Goal: Task Accomplishment & Management: Use online tool/utility

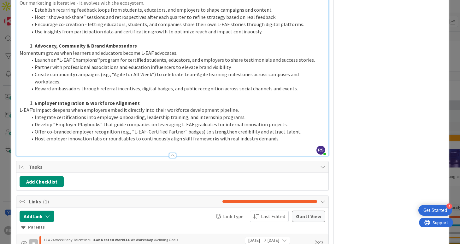
scroll to position [881, 0]
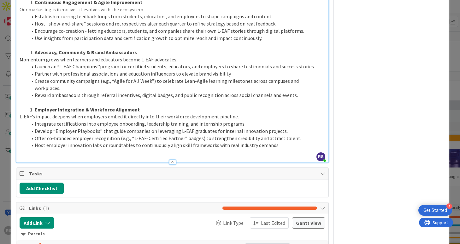
click at [173, 160] on div at bounding box center [172, 162] width 7 height 5
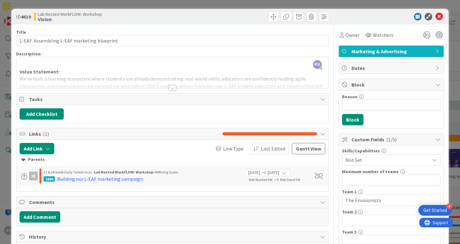
scroll to position [5, 0]
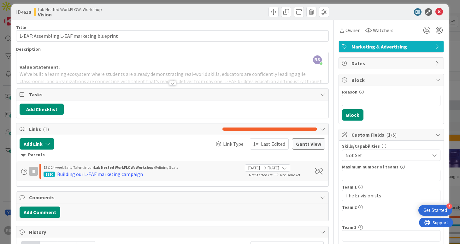
click at [170, 84] on div at bounding box center [172, 83] width 7 height 5
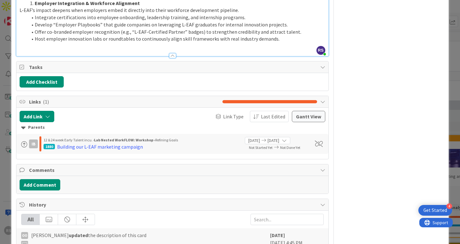
scroll to position [983, 0]
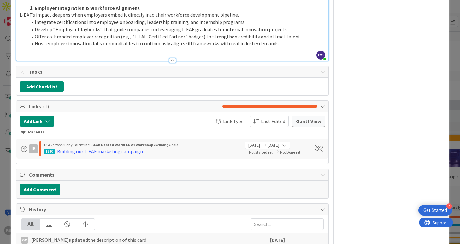
click at [173, 58] on div at bounding box center [172, 60] width 7 height 5
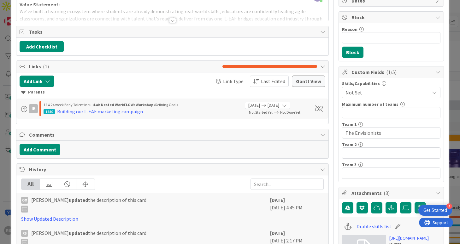
scroll to position [36, 0]
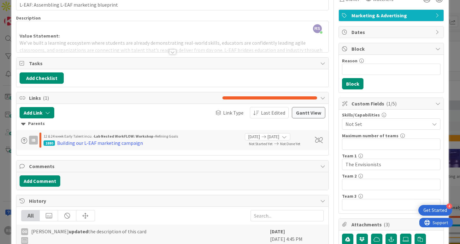
click at [172, 52] on div at bounding box center [172, 52] width 7 height 5
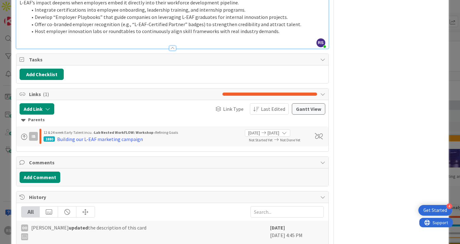
scroll to position [1016, 0]
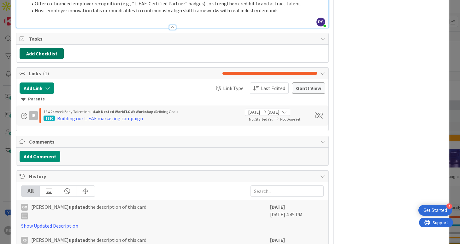
click at [47, 48] on button "Add Checklist" at bounding box center [42, 53] width 44 height 11
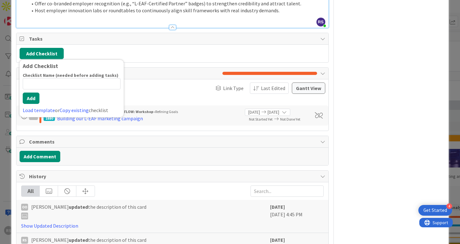
click at [63, 78] on input at bounding box center [72, 83] width 98 height 11
click at [82, 107] on link "Copy existing" at bounding box center [74, 110] width 29 height 6
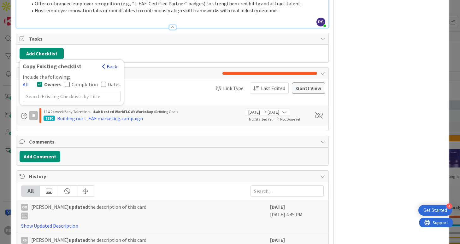
click at [107, 63] on button "Back" at bounding box center [109, 66] width 15 height 7
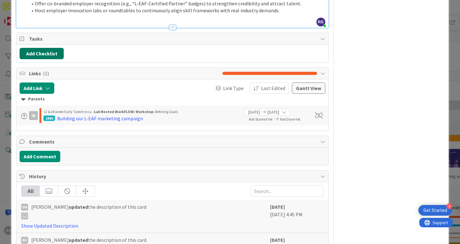
click at [54, 48] on button "Add Checklist" at bounding box center [42, 53] width 44 height 11
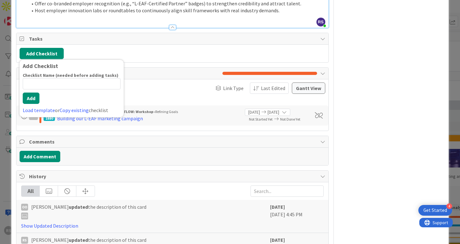
click at [53, 78] on input at bounding box center [72, 83] width 98 height 11
type input "Awareness & Messaging"
click at [36, 99] on div "Checklist Name (needed before adding tasks) 21 / 64 Awareness & Messaging Add L…" at bounding box center [72, 94] width 98 height 42
click at [36, 93] on button "Add" at bounding box center [31, 98] width 17 height 11
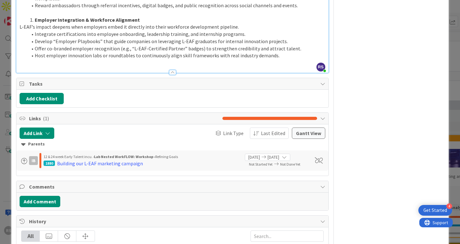
scroll to position [937, 0]
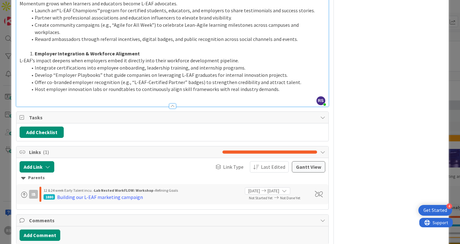
click at [323, 115] on icon at bounding box center [322, 117] width 5 height 5
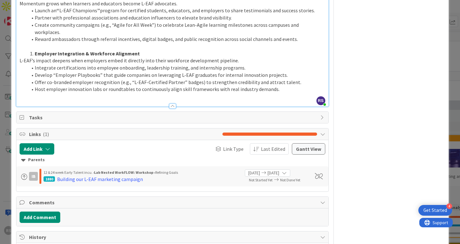
click at [142, 114] on span "Tasks" at bounding box center [173, 118] width 288 height 8
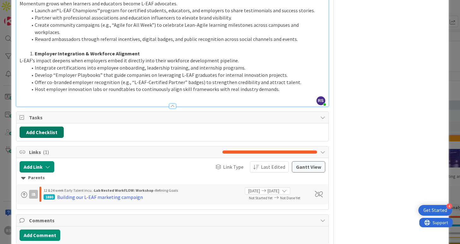
click at [56, 127] on button "Add Checklist" at bounding box center [42, 132] width 44 height 11
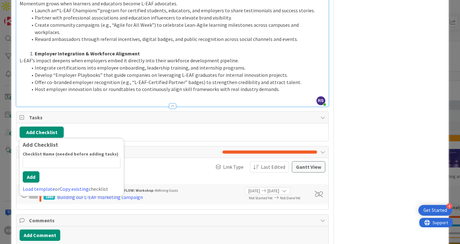
click at [34, 158] on input at bounding box center [72, 162] width 98 height 11
type input "Awareness & Messaging"
click at [37, 174] on button "Add" at bounding box center [31, 177] width 17 height 11
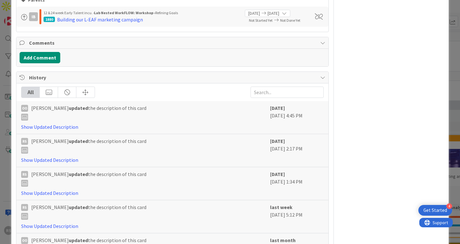
scroll to position [1158, 0]
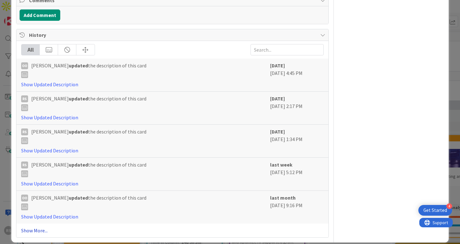
click at [37, 227] on link "Show More..." at bounding box center [172, 231] width 302 height 8
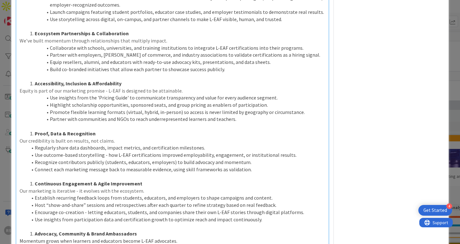
scroll to position [623, 0]
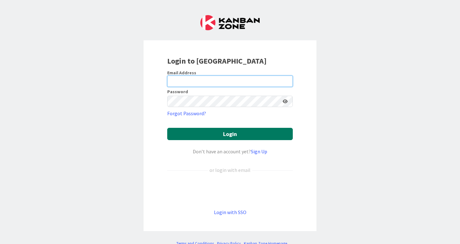
type input "Shelar"
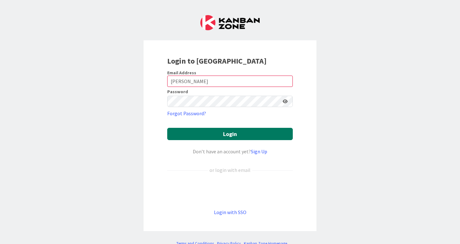
click at [235, 135] on button "Login" at bounding box center [230, 134] width 126 height 12
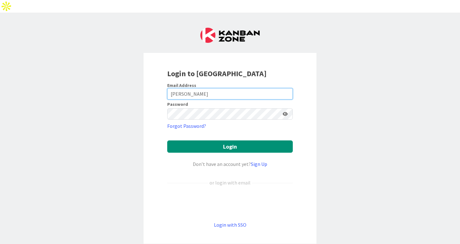
drag, startPoint x: 201, startPoint y: 80, endPoint x: 161, endPoint y: 79, distance: 39.8
click at [161, 79] on div "Login to Kanban Zone Email Address Shelar Password Forgot Password? Login Don’t…" at bounding box center [230, 148] width 173 height 191
type input "rshelar7398@gmail.com"
click at [167, 141] on button "Login" at bounding box center [230, 147] width 126 height 12
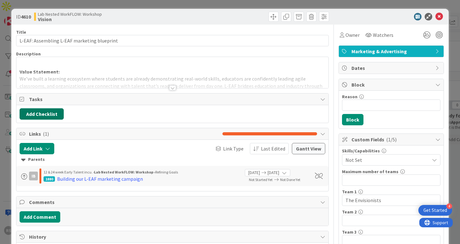
click at [55, 114] on button "Add Checklist" at bounding box center [42, 114] width 44 height 11
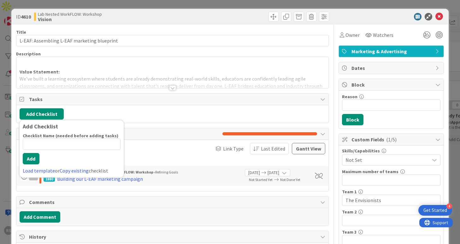
click at [73, 148] on input at bounding box center [72, 144] width 98 height 11
type input "Awareness & Messaging"
click at [35, 166] on div "Checklist Name (needed before adding tasks) 21 / 64 Awareness & Messaging Add L…" at bounding box center [72, 154] width 98 height 42
click at [39, 171] on link "Load template" at bounding box center [39, 171] width 32 height 6
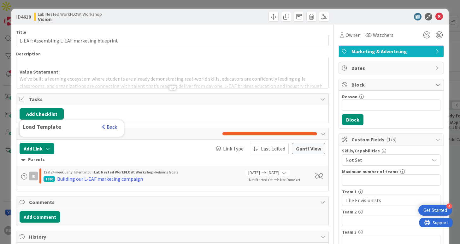
click at [107, 129] on button "Back" at bounding box center [109, 127] width 15 height 7
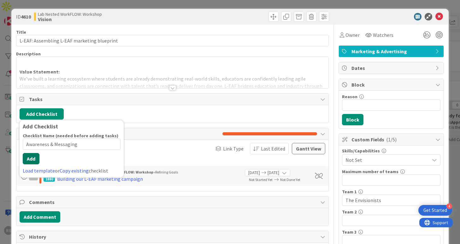
click at [32, 165] on div "Checklist Name (needed before adding tasks) 21 / 64 Awareness & Messaging Add L…" at bounding box center [72, 154] width 98 height 42
click at [32, 159] on button "Add" at bounding box center [31, 158] width 17 height 11
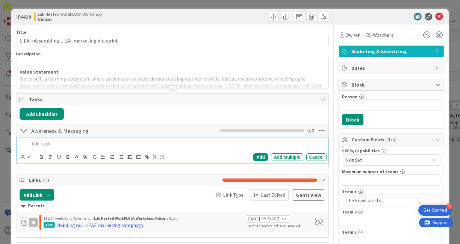
click at [74, 145] on p at bounding box center [176, 143] width 294 height 7
click at [283, 158] on div "Add Multiple" at bounding box center [287, 158] width 32 height 8
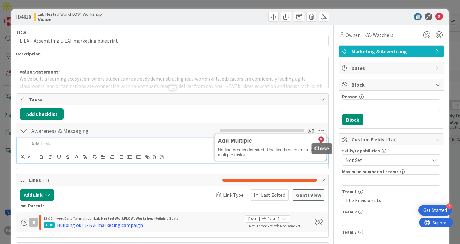
click at [322, 140] on icon at bounding box center [321, 140] width 6 height 6
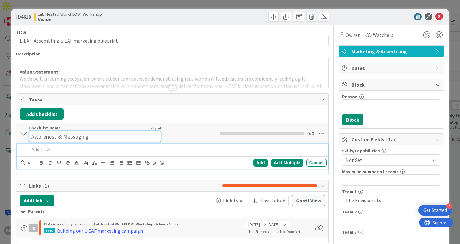
click at [44, 130] on div "Checklist Name 21 / 64 Awareness & Messaging" at bounding box center [95, 133] width 132 height 17
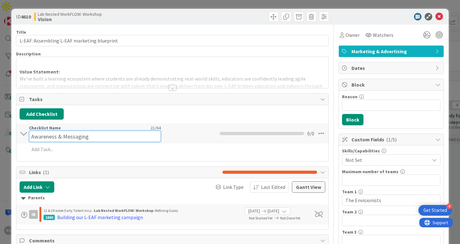
drag, startPoint x: 101, startPoint y: 138, endPoint x: 20, endPoint y: 131, distance: 82.1
click at [20, 131] on div "Awareness & Messaging Checklist Name 21 / 64 Awareness & Messaging 0 / 0" at bounding box center [172, 134] width 312 height 20
paste input "Launch Integrated Campaigns"
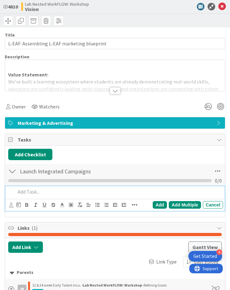
click at [50, 195] on p at bounding box center [117, 191] width 205 height 7
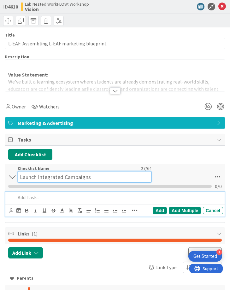
click at [93, 172] on input "Launch Integrated Campaigns" at bounding box center [85, 176] width 134 height 11
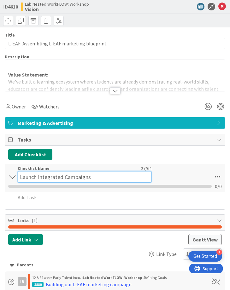
click at [93, 179] on input "Launch Integrated Campaigns" at bounding box center [85, 176] width 134 height 11
paste input "Metric Goal: Execute three high-im"
drag, startPoint x: 60, startPoint y: 179, endPoint x: 176, endPoint y: 185, distance: 115.9
click at [176, 185] on div "Launch Integrated Campaigns - Metric Goal: Execute three high-im Checklist Name…" at bounding box center [115, 178] width 220 height 28
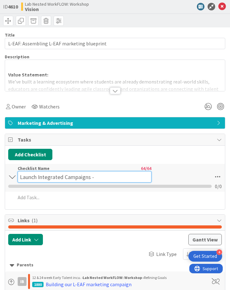
scroll to position [0, 0]
type input "Launch Integrated Campaigns"
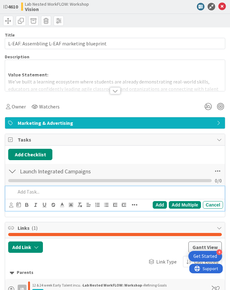
click at [60, 193] on p at bounding box center [117, 191] width 205 height 7
click at [215, 170] on icon at bounding box center [217, 171] width 11 height 11
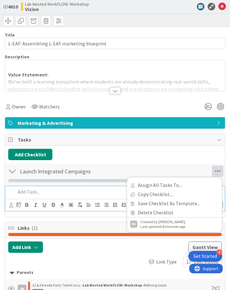
click at [84, 197] on div at bounding box center [118, 191] width 210 height 11
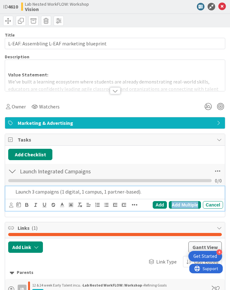
click at [179, 204] on div "Add Multiple" at bounding box center [185, 205] width 32 height 8
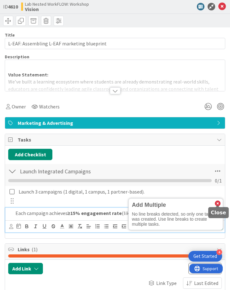
click at [217, 205] on div at bounding box center [218, 206] width 4 height 2
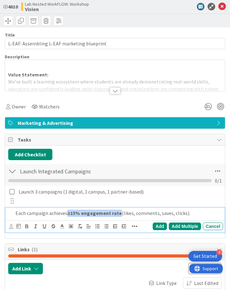
drag, startPoint x: 68, startPoint y: 213, endPoint x: 118, endPoint y: 214, distance: 50.5
click at [118, 214] on strong "≥15% engagement rate" at bounding box center [95, 213] width 54 height 6
click at [28, 225] on icon "button" at bounding box center [27, 227] width 6 height 6
click at [81, 216] on p "Each campaign achieves ≥15% engagement rate (likes, comments, saves, clicks)." at bounding box center [117, 213] width 205 height 7
click at [165, 226] on div "Add" at bounding box center [160, 227] width 14 height 8
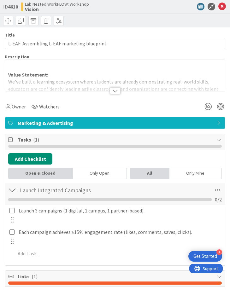
click at [7, 221] on div "Launch 3 campaigns (1 digital, 1 campus, 1 partner-based). Update Cancel" at bounding box center [114, 215] width 219 height 20
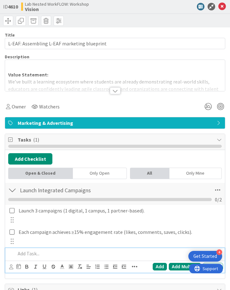
click at [25, 244] on p at bounding box center [117, 253] width 205 height 7
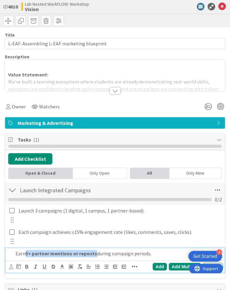
drag, startPoint x: 27, startPoint y: 254, endPoint x: 95, endPoint y: 256, distance: 68.5
click at [95, 244] on p "Earn 5+ partner mentions or reposts during campaign periods." at bounding box center [117, 253] width 205 height 7
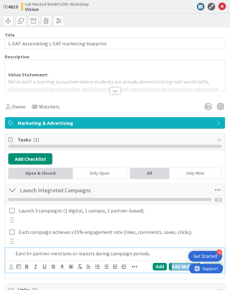
click at [175, 244] on div "Add Multiple" at bounding box center [185, 267] width 32 height 8
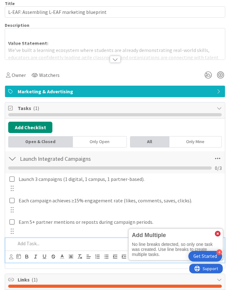
scroll to position [34, 0]
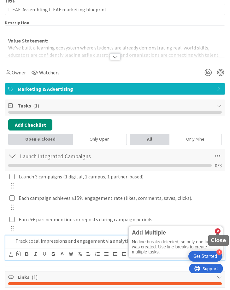
click at [217, 231] on icon at bounding box center [218, 232] width 6 height 6
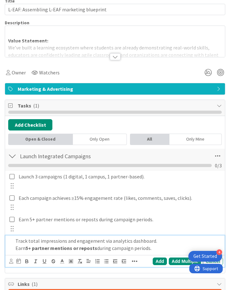
click at [29, 244] on strong "5+ partner mentions or reposts" at bounding box center [62, 248] width 72 height 6
drag, startPoint x: 27, startPoint y: 249, endPoint x: 95, endPoint y: 250, distance: 68.8
click at [95, 244] on p "Earn 5+ partner mentions or reposts during campaign periods." at bounding box center [117, 248] width 205 height 7
click at [29, 244] on icon "button" at bounding box center [27, 262] width 6 height 6
click at [25, 244] on icon "button" at bounding box center [27, 262] width 6 height 6
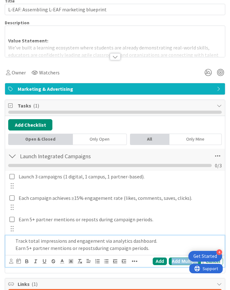
click at [177, 244] on div "Add Multiple" at bounding box center [185, 262] width 32 height 8
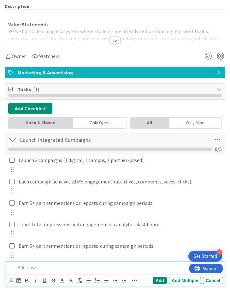
scroll to position [63, 0]
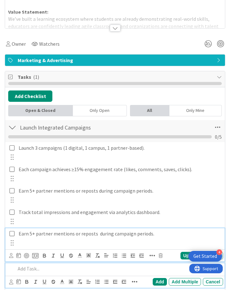
click at [122, 232] on p "Earn 5+ partner mentions or reposts during campaign periods." at bounding box center [120, 233] width 202 height 7
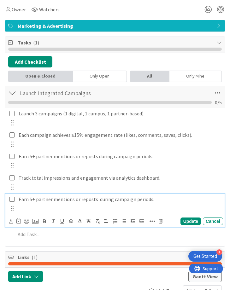
scroll to position [97, 0]
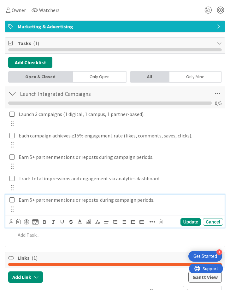
click at [161, 225] on div "Update Cancel" at bounding box center [116, 222] width 214 height 9
click at [161, 223] on icon at bounding box center [161, 222] width 4 height 4
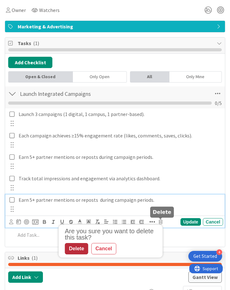
click at [68, 244] on div "Delete" at bounding box center [76, 248] width 23 height 11
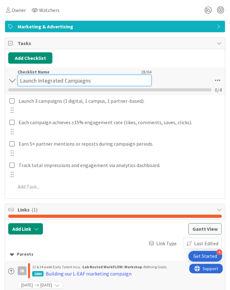
click at [88, 77] on input "Launch Integrated Campaigns" at bounding box center [85, 80] width 134 height 11
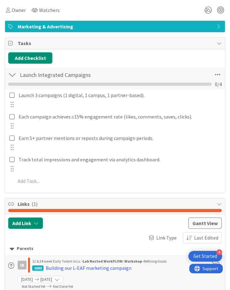
click at [14, 109] on div at bounding box center [12, 104] width 8 height 9
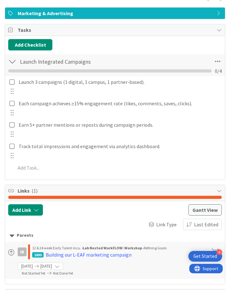
scroll to position [110, 0]
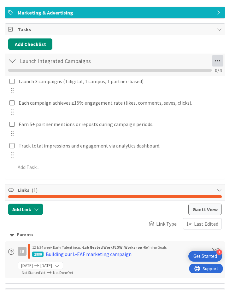
click at [213, 58] on icon at bounding box center [217, 60] width 11 height 11
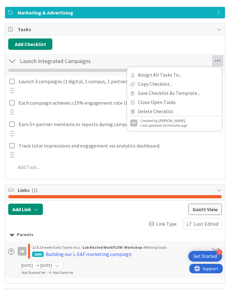
click at [173, 57] on div "Launch Integrated Campaigns Checklist Name 28 / 64 Launch Integrated Campaigns …" at bounding box center [115, 65] width 220 height 22
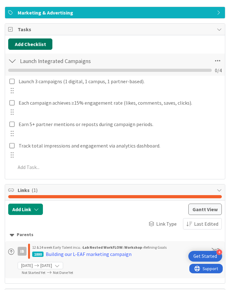
click at [27, 45] on button "Add Checklist" at bounding box center [30, 43] width 44 height 11
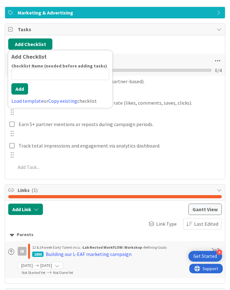
click at [109, 66] on div "Add Checklist Checklist Name (needed before adding tasks) 0 / 64 Add Load templ…" at bounding box center [60, 78] width 104 height 57
click at [126, 50] on div "Add Checklist Add Checklist Checklist Name (needed before adding tasks) 0 / 64 …" at bounding box center [115, 43] width 214 height 11
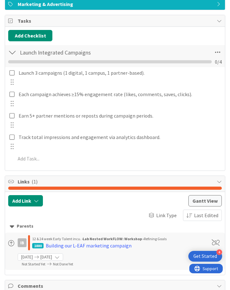
scroll to position [120, 0]
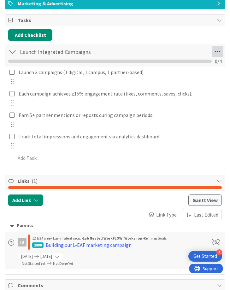
click at [220, 51] on icon at bounding box center [217, 51] width 11 height 11
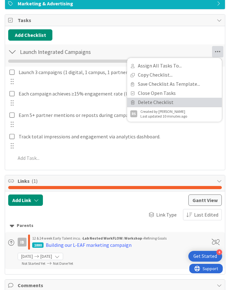
click at [172, 101] on link "Delete Checklist" at bounding box center [174, 102] width 95 height 9
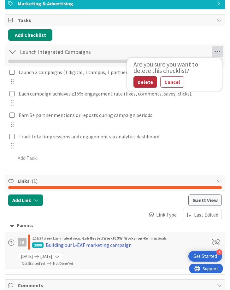
click at [147, 82] on button "Delete" at bounding box center [145, 81] width 24 height 11
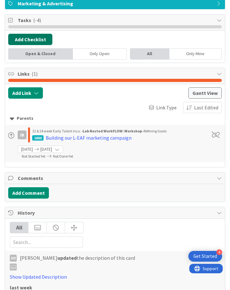
click at [36, 39] on button "Add Checklist" at bounding box center [30, 39] width 44 height 11
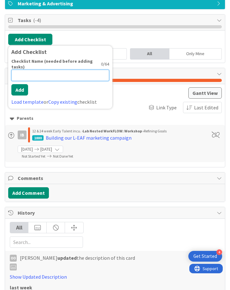
paste input "Awareness & Messaging"
type input "Awareness & Messaging"
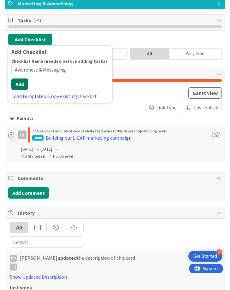
click at [23, 87] on button "Add" at bounding box center [19, 84] width 17 height 11
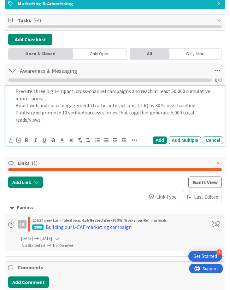
click at [211, 114] on p "Publish and promote 10 verified success stories that together generate 5,000 to…" at bounding box center [117, 116] width 205 height 14
click at [215, 113] on p "Publish and promote 10 verified success stories that together generate 5,000 to…" at bounding box center [117, 116] width 205 height 14
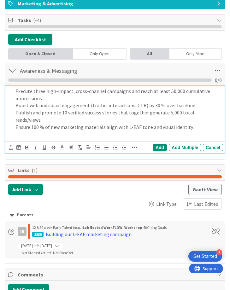
click at [118, 131] on p at bounding box center [117, 134] width 205 height 7
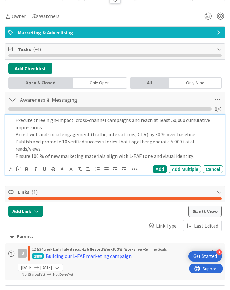
scroll to position [0, 0]
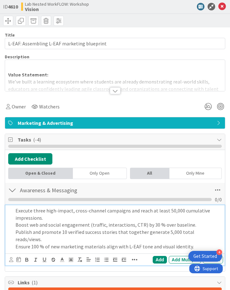
click at [114, 91] on div at bounding box center [115, 90] width 11 height 7
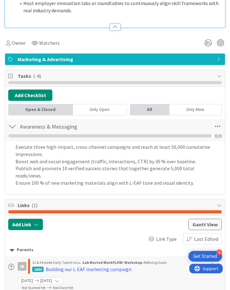
scroll to position [1347, 0]
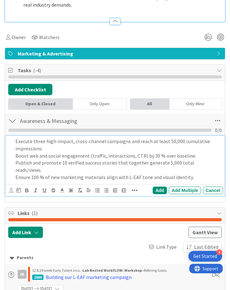
click at [198, 174] on p "Ensure 100 % of new marketing materials align with L-EAF tone and visual identi…" at bounding box center [117, 177] width 205 height 7
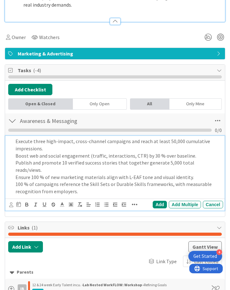
click at [24, 181] on p "100 % of campaigns reference the Skill Sets or Durable Skills frameworks, with …" at bounding box center [117, 188] width 205 height 14
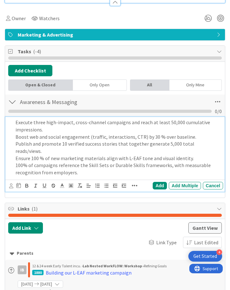
scroll to position [1367, 0]
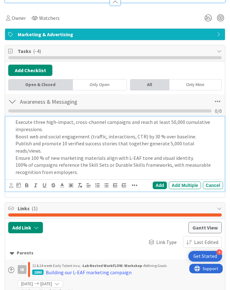
click at [11, 117] on div at bounding box center [10, 147] width 5 height 61
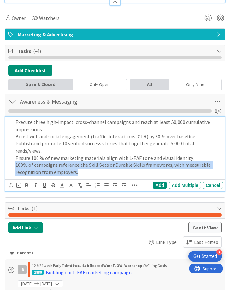
drag, startPoint x: 15, startPoint y: 115, endPoint x: 91, endPoint y: 128, distance: 77.5
click at [91, 128] on div "Execute three high-impact, cross-channel campaigns and reach at least 50,000 cu…" at bounding box center [114, 154] width 219 height 75
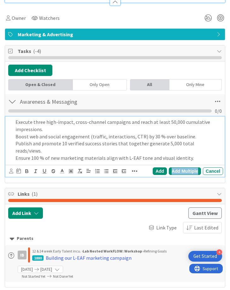
click at [176, 168] on div "Add Multiple" at bounding box center [185, 172] width 32 height 8
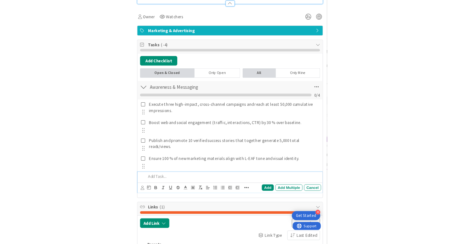
scroll to position [1356, 0]
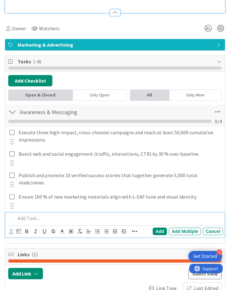
click at [33, 215] on p at bounding box center [117, 218] width 205 height 7
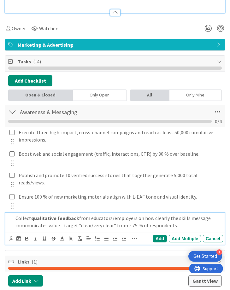
click at [14, 213] on div "Collect qualitative feedback from educators/employers on how clearly the skills…" at bounding box center [118, 222] width 210 height 18
drag, startPoint x: 32, startPoint y: 176, endPoint x: 76, endPoint y: 176, distance: 43.9
click at [76, 215] on strong "qualitative feedback" at bounding box center [55, 218] width 48 height 6
click at [33, 215] on p "Collect qualitative feedback from educators/employers on how clearly the skills…" at bounding box center [117, 222] width 205 height 14
click at [62, 215] on p "Collect qualitative feedback from educators/employers on how clearly the skills…" at bounding box center [117, 222] width 205 height 14
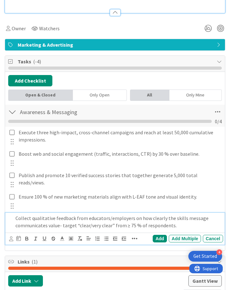
click at [58, 215] on p "Collect qualitative feedback from educators/employers on how clearly the skills…" at bounding box center [117, 222] width 205 height 14
click at [179, 215] on p "Collect qualitative feedback from educators/employers on how clearly the skills…" at bounding box center [117, 222] width 205 height 14
click at [157, 235] on div "Add" at bounding box center [160, 239] width 14 height 8
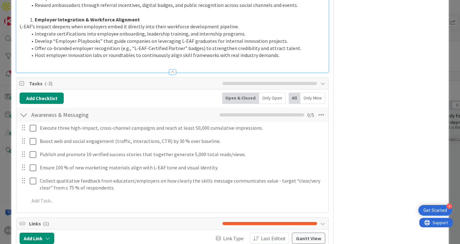
scroll to position [972, 0]
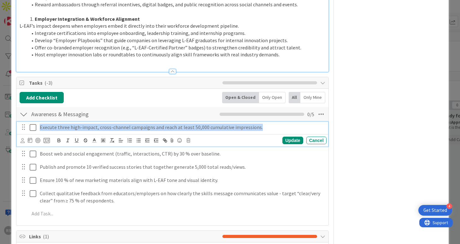
drag, startPoint x: 40, startPoint y: 121, endPoint x: 111, endPoint y: 185, distance: 94.9
click at [111, 185] on div "Execute three high-impact, cross-channel campaigns and reach at least 50,000 cu…" at bounding box center [172, 172] width 305 height 100
copy p "Execute three high-impact, cross-channel campaigns and reach at least 50,000 cu…"
